Goal: Task Accomplishment & Management: Use online tool/utility

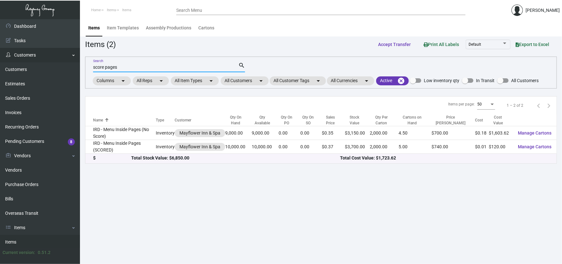
drag, startPoint x: 133, startPoint y: 69, endPoint x: 43, endPoint y: 60, distance: 91.1
click at [45, 60] on div "Dashboard Dashboard Tasks Customers Customers Estimates Sales Orders Invoices R…" at bounding box center [281, 141] width 562 height 245
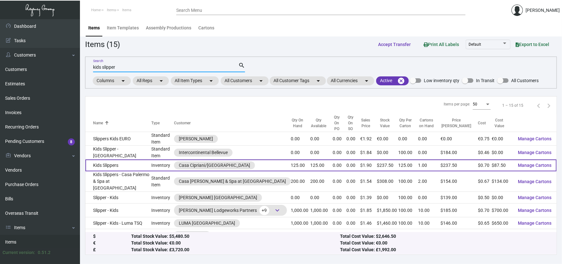
type input "kids slipper"
click at [128, 160] on td "Kids Slippers" at bounding box center [118, 166] width 66 height 12
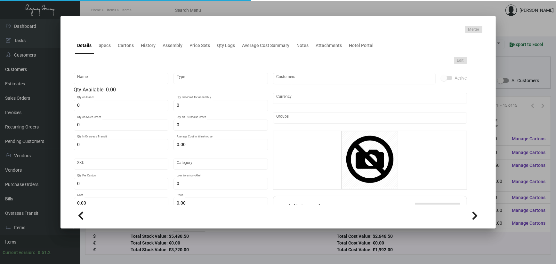
type input "Kids Slippers"
type input "Inventory"
type input "125"
type input "$ 0.70"
type input "Standard"
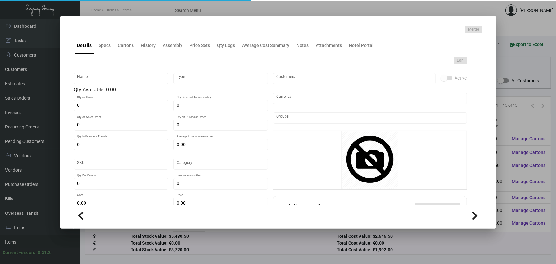
type input "125"
type input "$ 0.70"
type input "$ 1.90"
checkbox input "true"
type input "United States Dollar $"
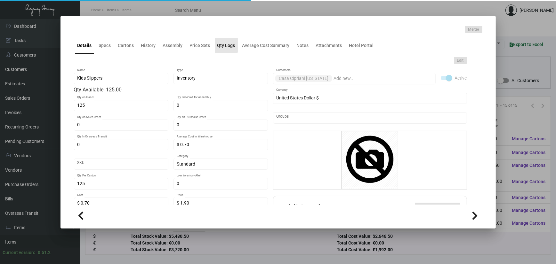
click at [223, 42] on div "Qty Logs" at bounding box center [226, 45] width 18 height 7
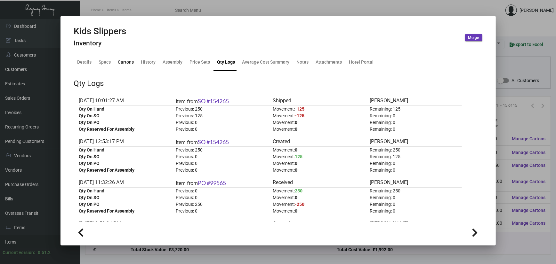
click at [134, 60] on div "Cartons" at bounding box center [126, 62] width 21 height 15
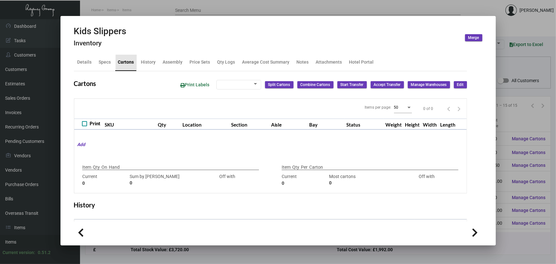
type input "125"
type input "0"
type input "125"
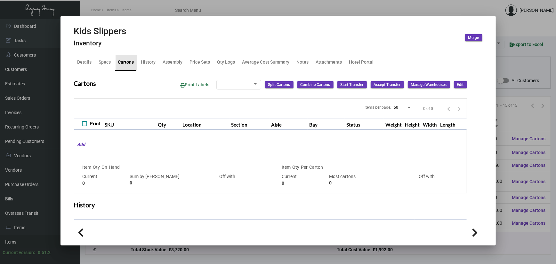
type input "0"
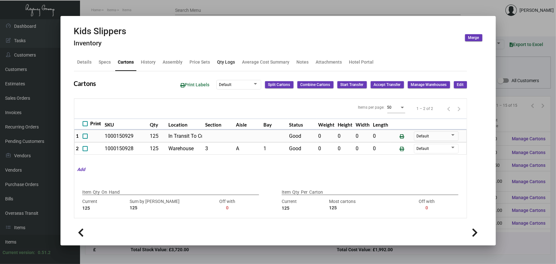
click at [228, 63] on div "Qty Logs" at bounding box center [226, 62] width 18 height 7
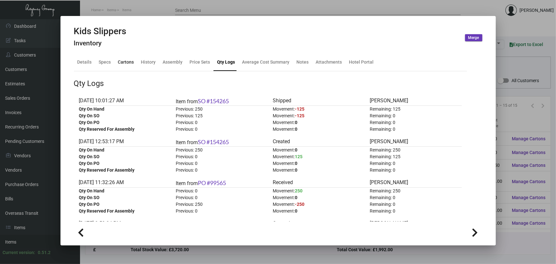
click at [120, 61] on div "Cartons" at bounding box center [126, 62] width 16 height 7
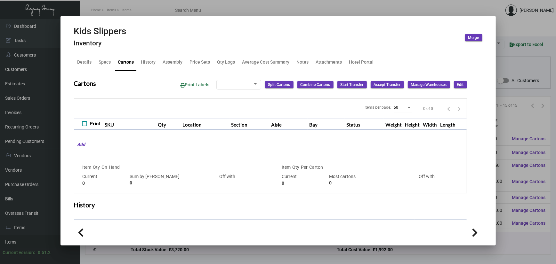
type input "125"
type input "0"
type input "125"
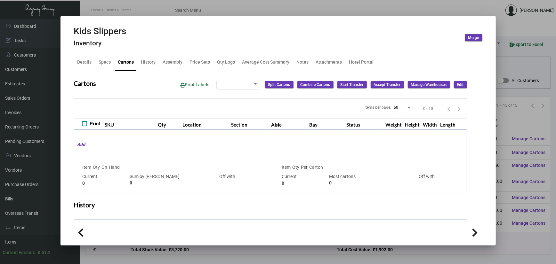
type input "0"
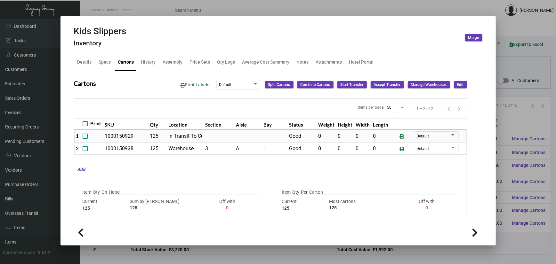
click at [359, 13] on div at bounding box center [278, 132] width 556 height 264
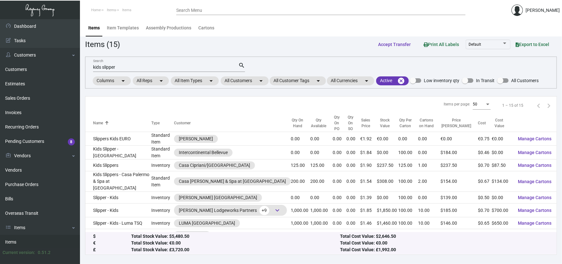
click at [367, 60] on div "kids slipper Search search Columns arrow_drop_down All Reps arrow_drop_down All…" at bounding box center [321, 73] width 472 height 32
click at [134, 65] on input "kids slipper" at bounding box center [165, 67] width 145 height 5
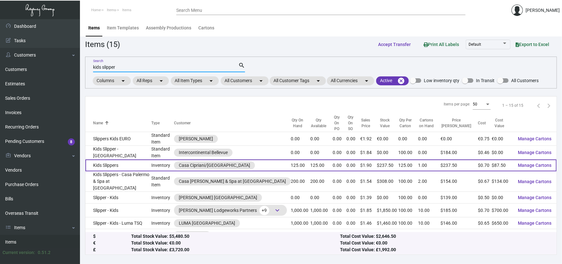
click at [122, 160] on td "Kids Slippers" at bounding box center [118, 166] width 66 height 12
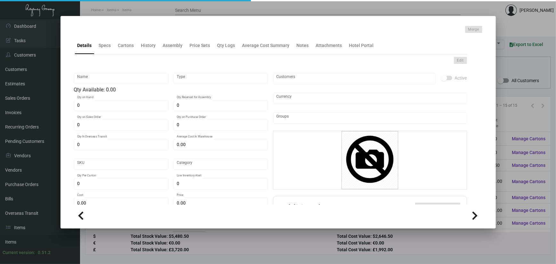
type input "Kids Slippers"
type input "Inventory"
type input "125"
type input "$ 0.70"
type input "Standard"
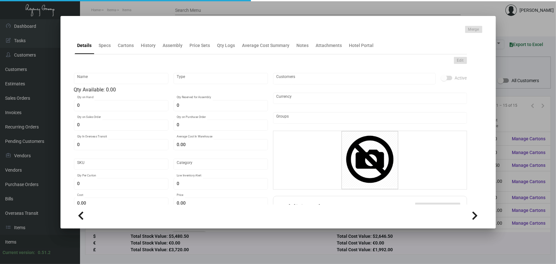
type input "125"
type input "$ 0.70"
type input "$ 1.90"
checkbox input "true"
type input "United States Dollar $"
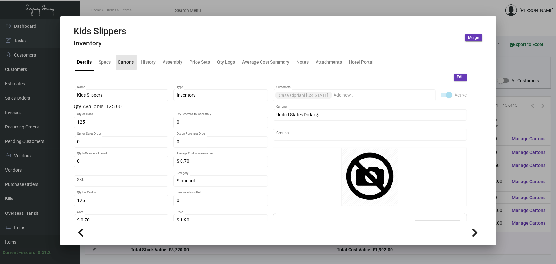
click at [125, 60] on div "Cartons" at bounding box center [126, 62] width 16 height 7
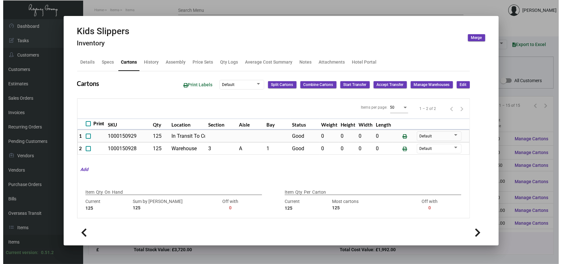
scroll to position [43, 0]
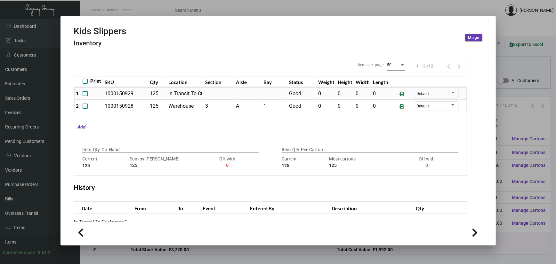
click at [467, 3] on div at bounding box center [278, 132] width 556 height 264
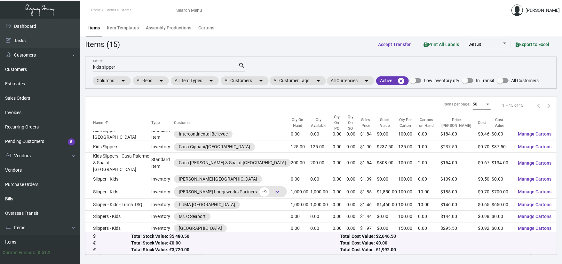
scroll to position [43, 0]
